Goal: Go to known website: Access a specific website the user already knows

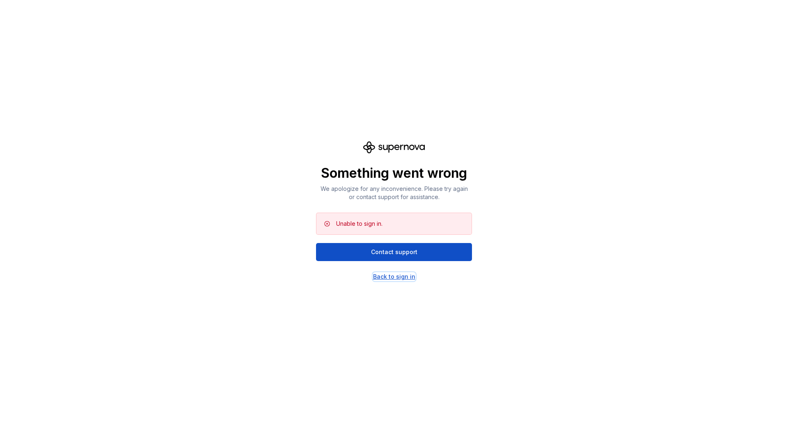
click at [406, 280] on div "Back to sign in" at bounding box center [394, 276] width 42 height 8
